Goal: Register for event/course

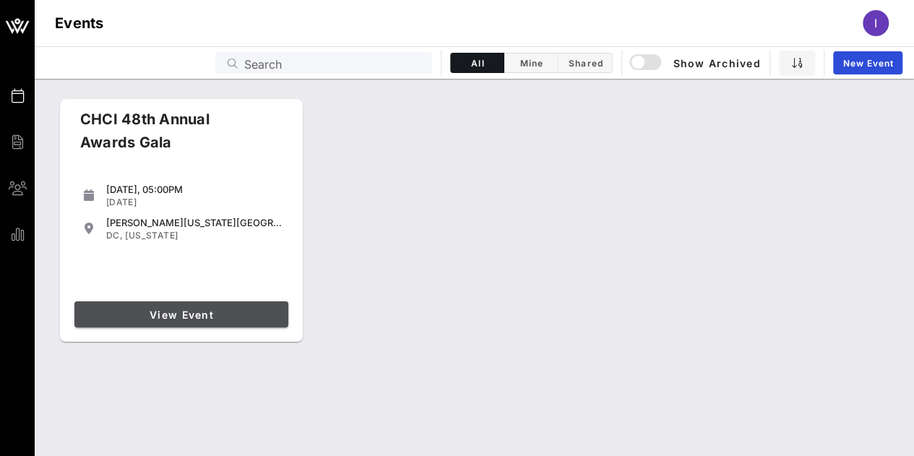
click at [207, 316] on span "View Event" at bounding box center [181, 315] width 202 height 12
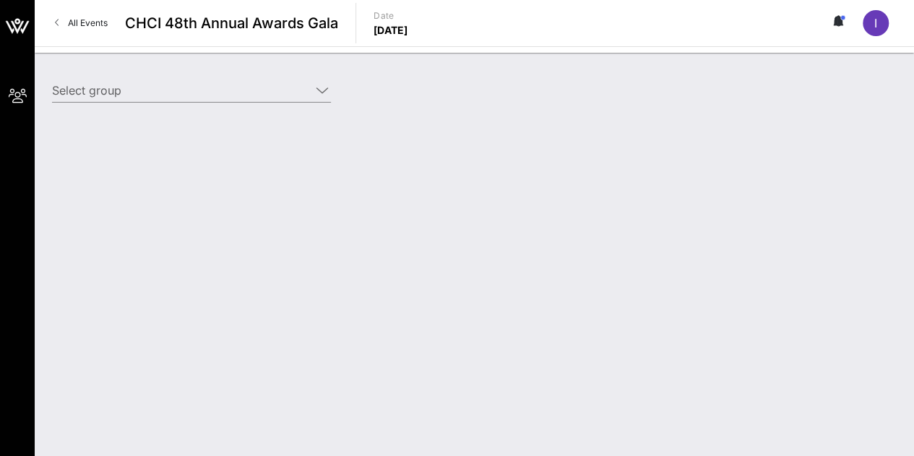
type input "College Board (College Board) [[PERSON_NAME], [EMAIL_ADDRESS][DOMAIN_NAME]]; [[…"
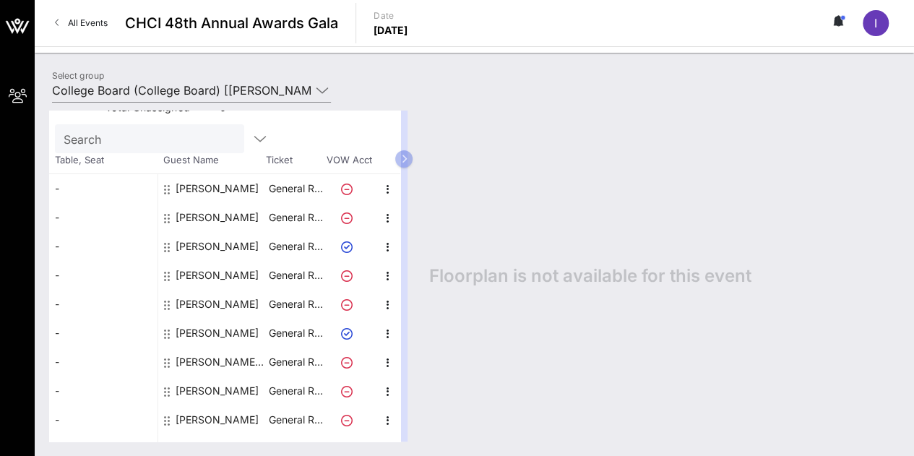
scroll to position [75, 0]
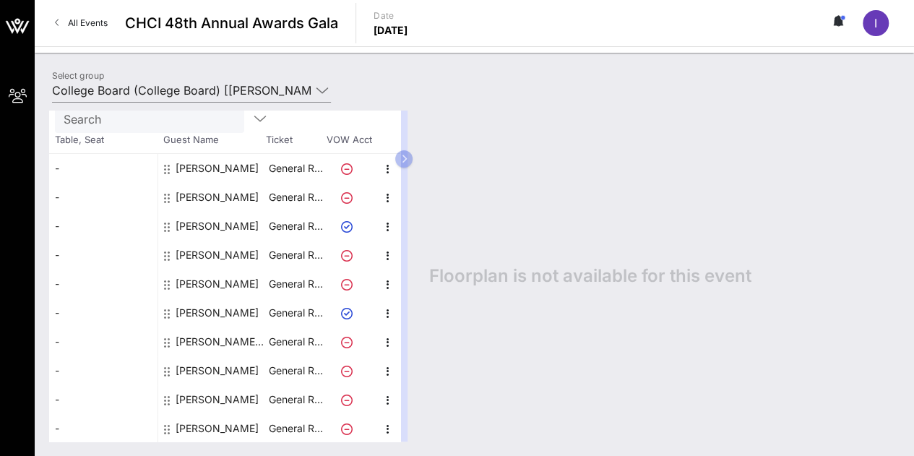
click at [225, 395] on div "[PERSON_NAME]" at bounding box center [217, 399] width 83 height 29
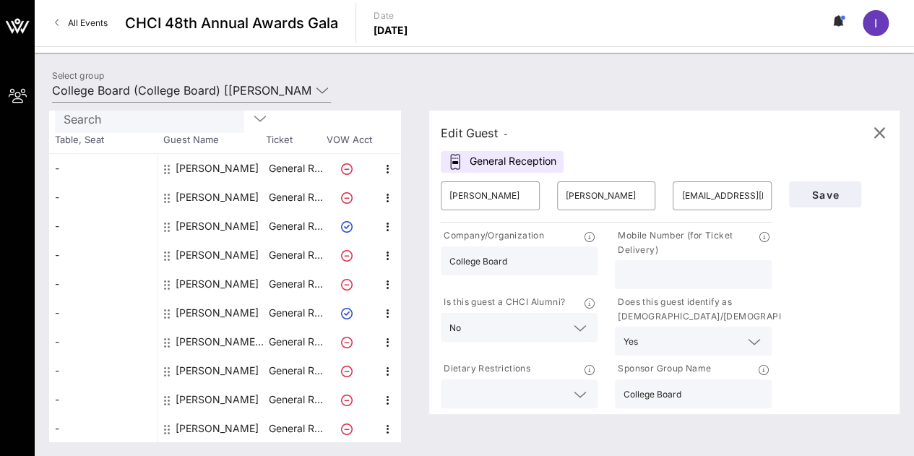
click at [691, 254] on p "Mobile Number (for Ticket Delivery)" at bounding box center [687, 242] width 144 height 29
click at [663, 243] on p "Mobile Number (for Ticket Delivery)" at bounding box center [687, 242] width 144 height 29
click at [628, 225] on div "Mobile Number (for Ticket Delivery)" at bounding box center [693, 258] width 174 height 66
click at [629, 233] on p "Mobile Number (for Ticket Delivery)" at bounding box center [687, 242] width 144 height 29
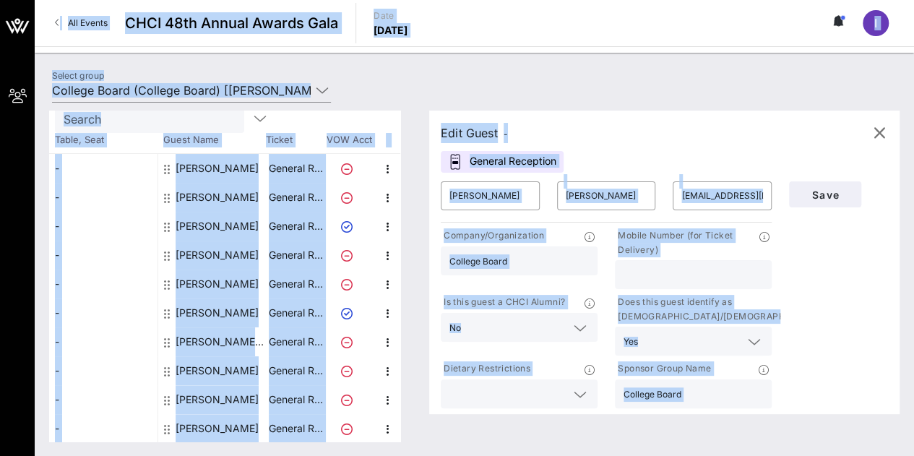
click at [684, 261] on div at bounding box center [693, 274] width 139 height 29
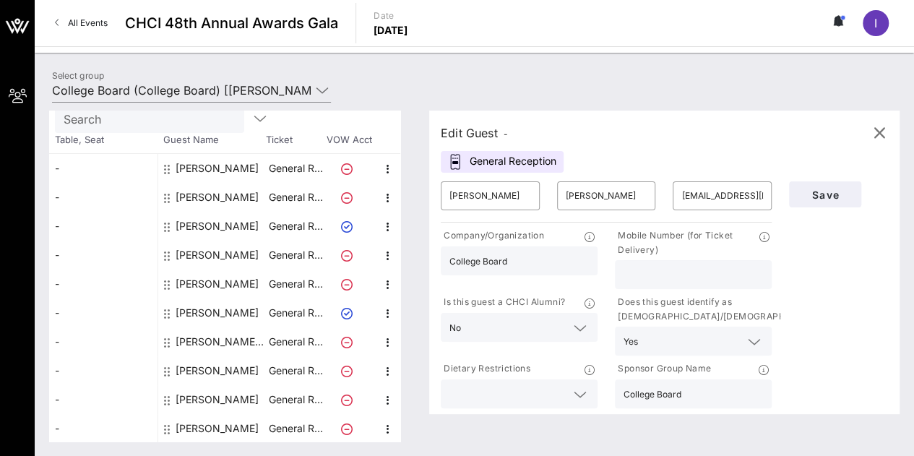
click at [684, 260] on div at bounding box center [693, 274] width 139 height 29
click at [682, 253] on p "Mobile Number (for Ticket Delivery)" at bounding box center [687, 242] width 144 height 29
click at [678, 272] on input "text" at bounding box center [693, 274] width 139 height 19
paste input "6462045566"
click at [649, 276] on input "6462045566" at bounding box center [693, 274] width 139 height 19
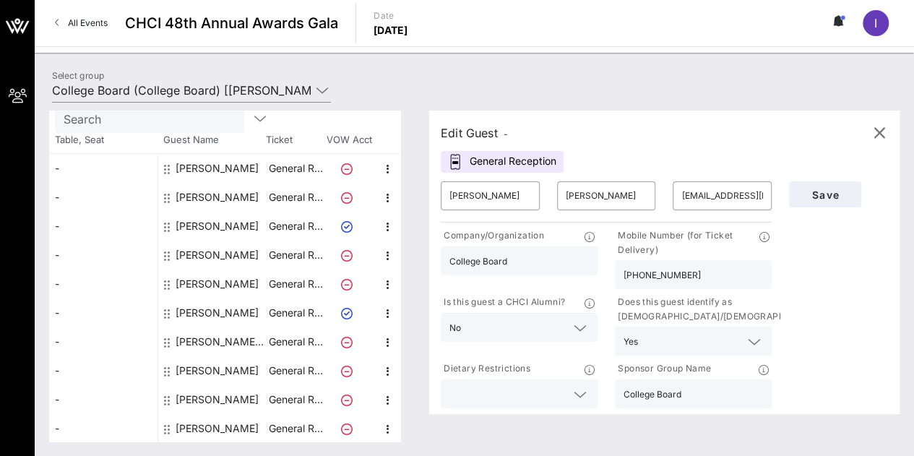
type input "[PHONE_NUMBER]"
click at [539, 386] on input "text" at bounding box center [508, 393] width 116 height 19
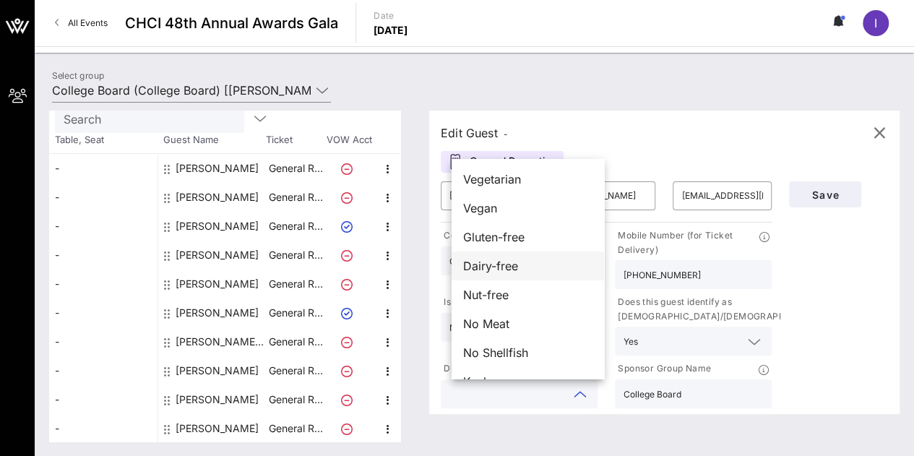
click at [504, 259] on span "Dairy-free" at bounding box center [490, 265] width 55 height 17
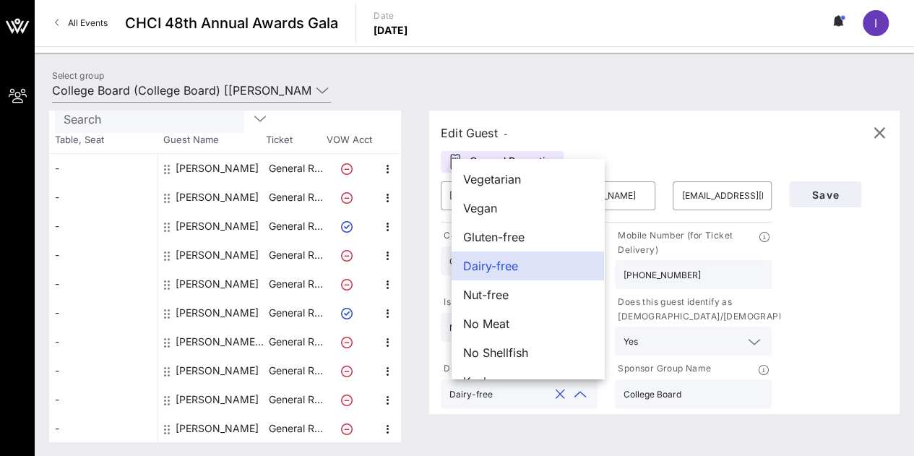
click at [835, 255] on div "Save" at bounding box center [839, 292] width 116 height 238
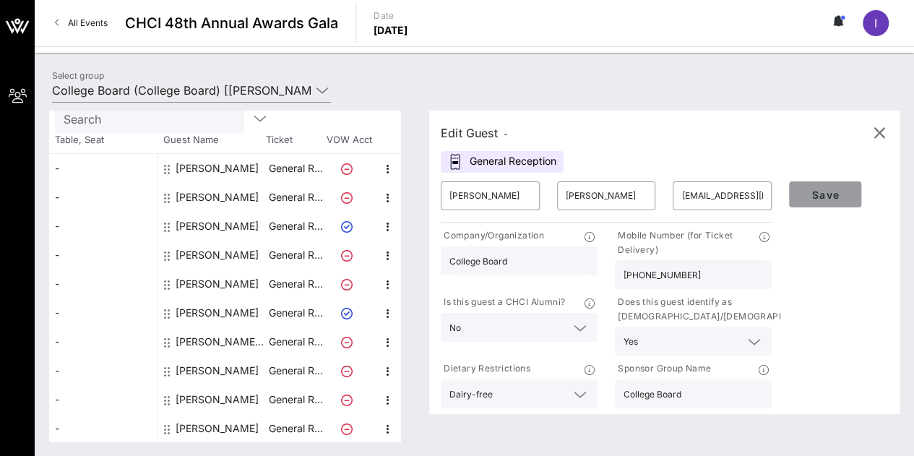
click at [827, 194] on span "Save" at bounding box center [825, 195] width 49 height 12
